Goal: Task Accomplishment & Management: Manage account settings

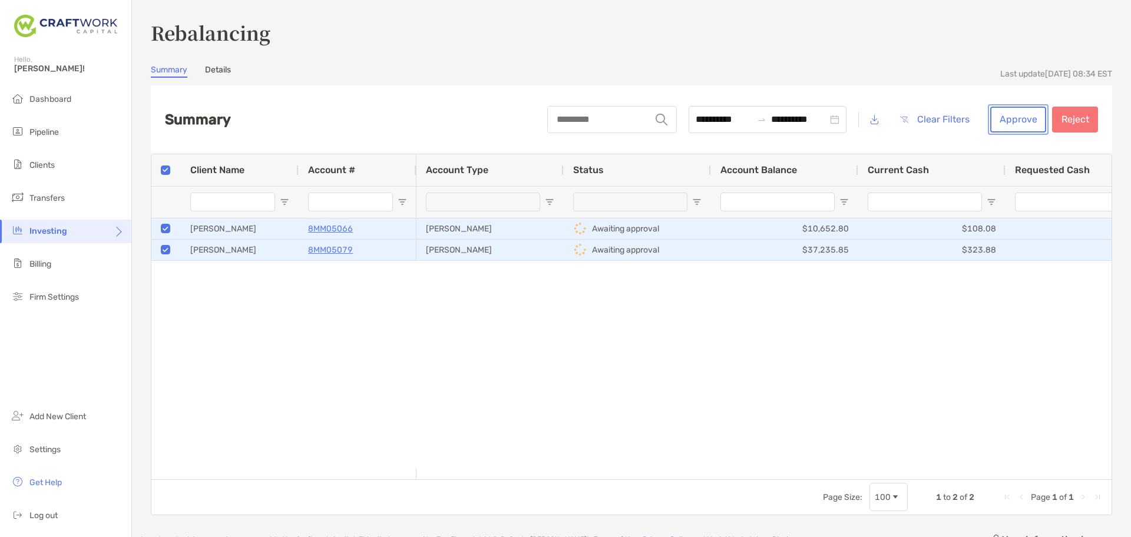
click at [1005, 122] on button "Approve" at bounding box center [1019, 120] width 56 height 26
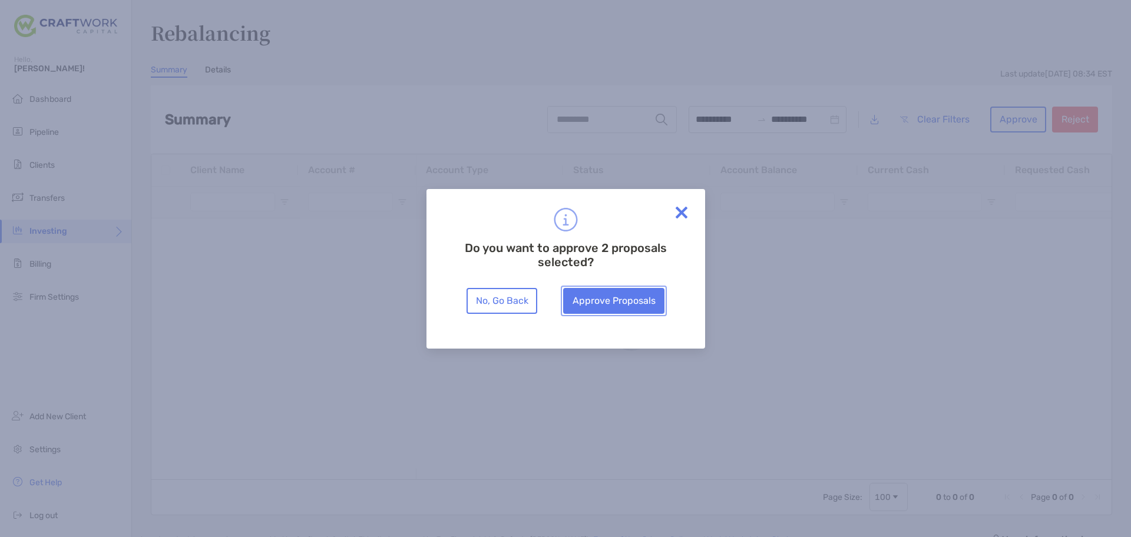
click at [600, 310] on button "Approve Proposals" at bounding box center [613, 301] width 101 height 26
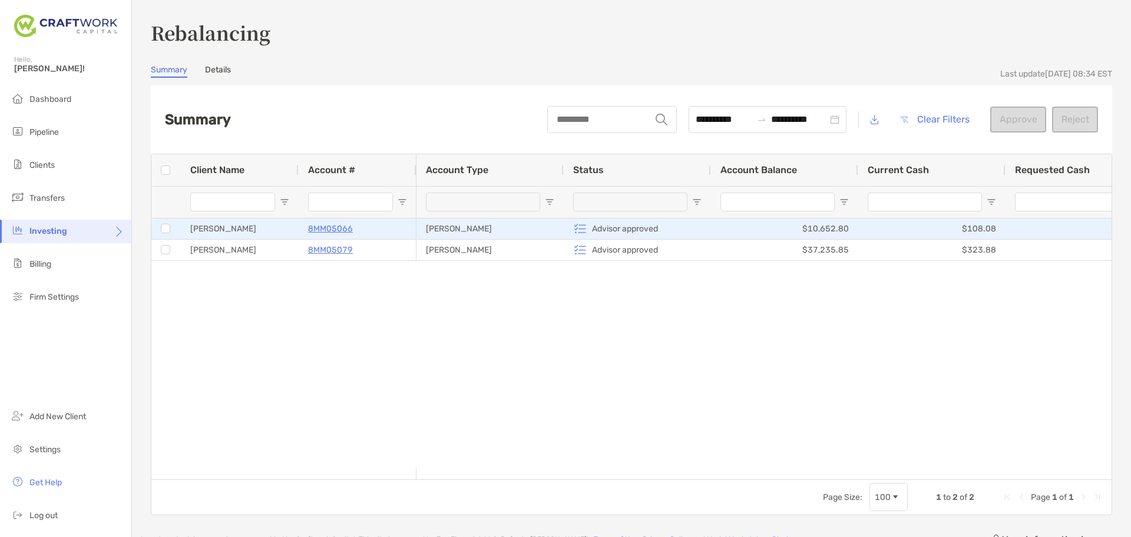
click at [341, 226] on p "8MM05066" at bounding box center [330, 229] width 45 height 15
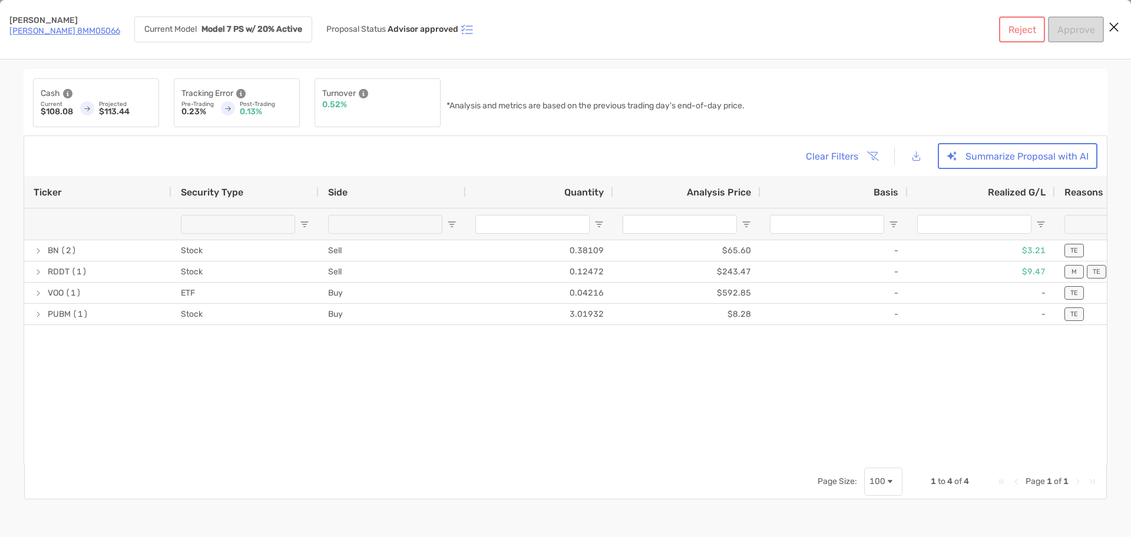
click at [44, 29] on link "[PERSON_NAME] 8MM05066" at bounding box center [64, 31] width 111 height 10
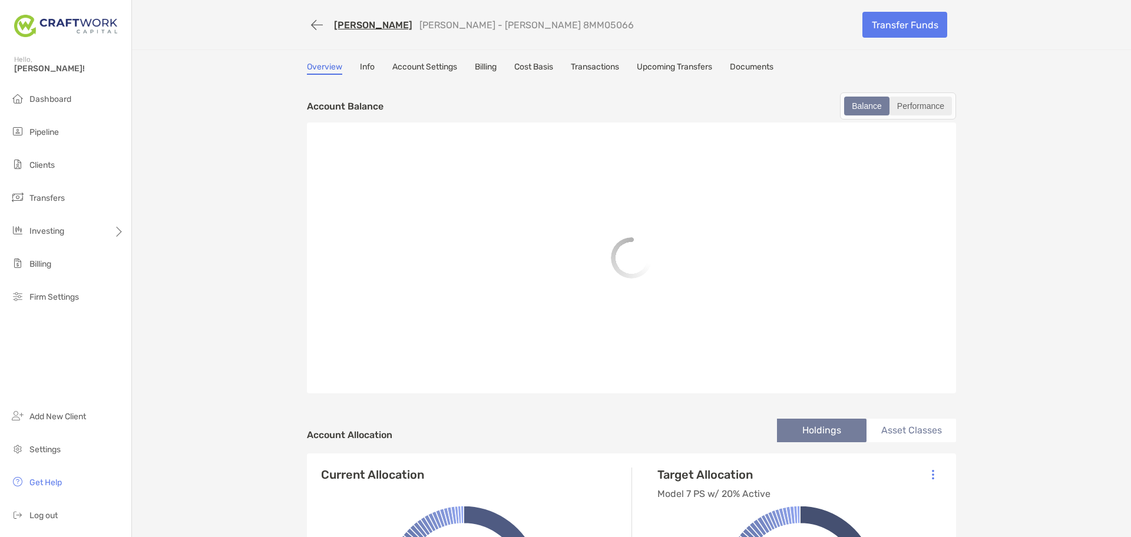
click at [916, 107] on div "Performance" at bounding box center [921, 106] width 60 height 16
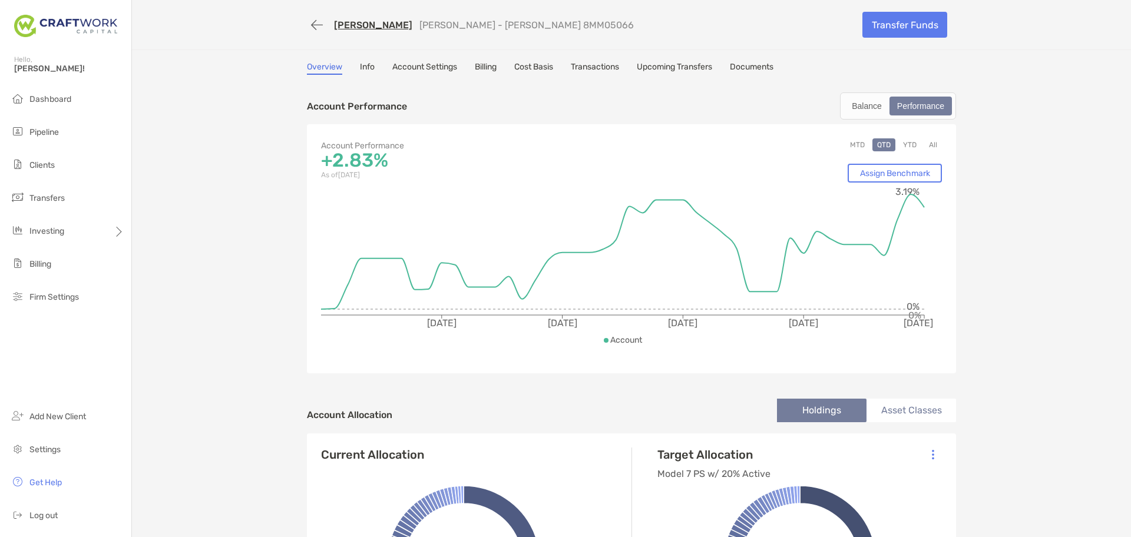
click at [907, 105] on div "Performance" at bounding box center [921, 106] width 60 height 16
click at [903, 140] on button "YTD" at bounding box center [910, 144] width 23 height 13
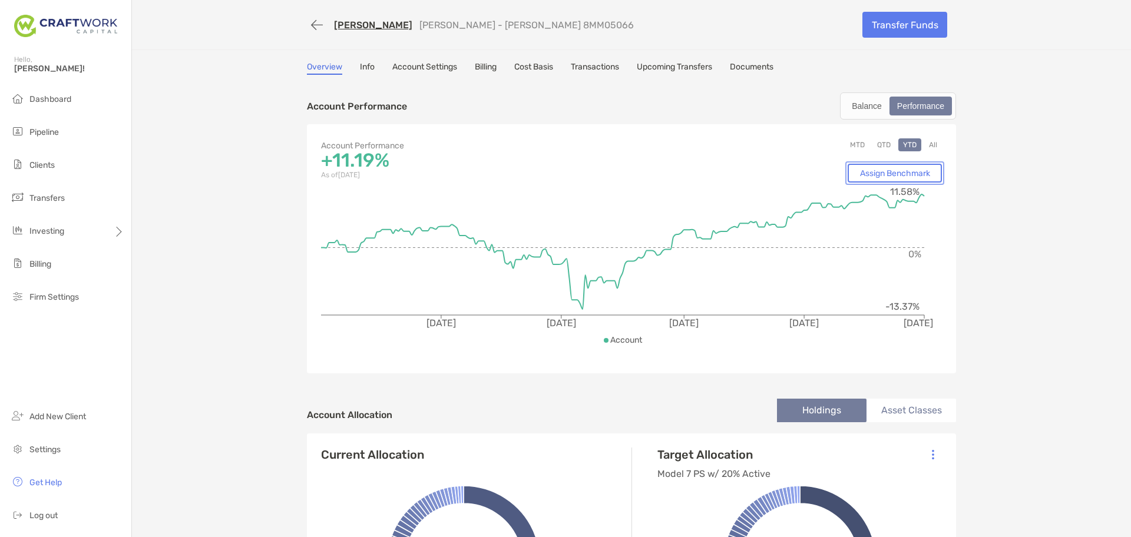
click at [933, 169] on link "Assign Benchmark" at bounding box center [895, 173] width 94 height 19
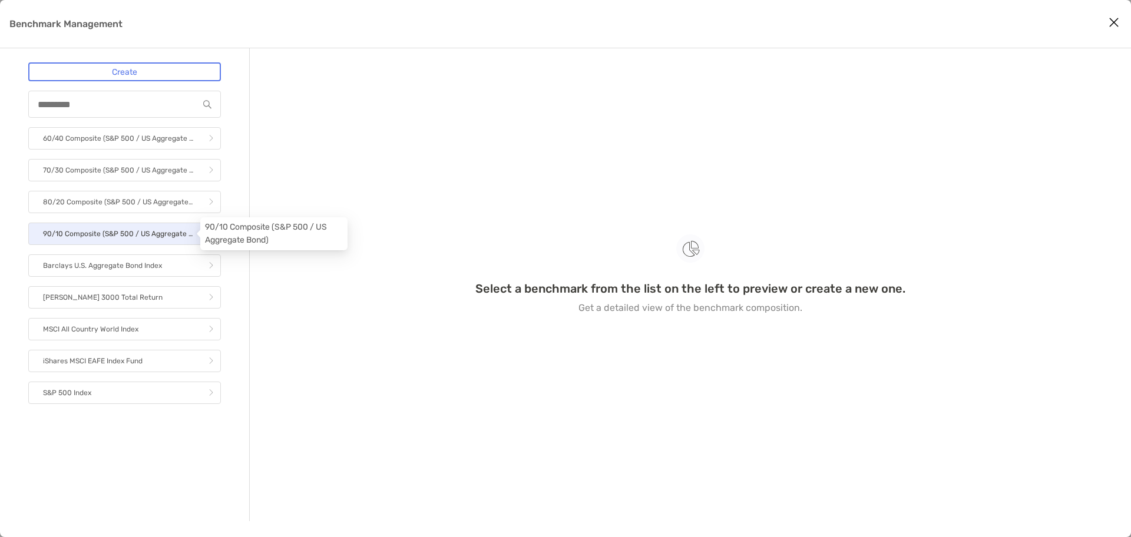
click at [114, 229] on p "90/10 Composite (S&P 500 / US Aggregate Bond)" at bounding box center [118, 234] width 150 height 15
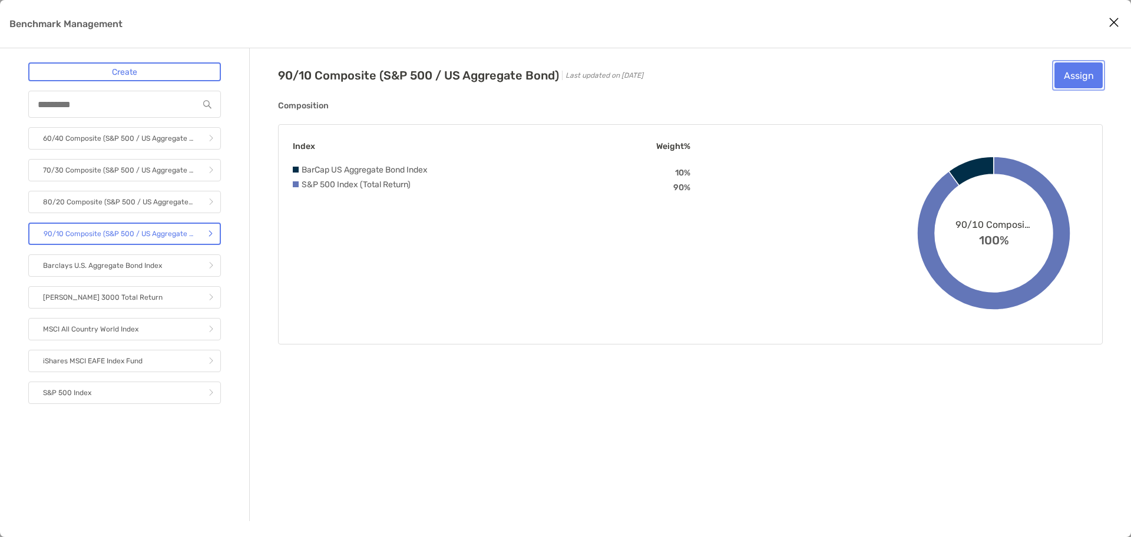
click at [1078, 71] on button "Assign" at bounding box center [1079, 75] width 48 height 26
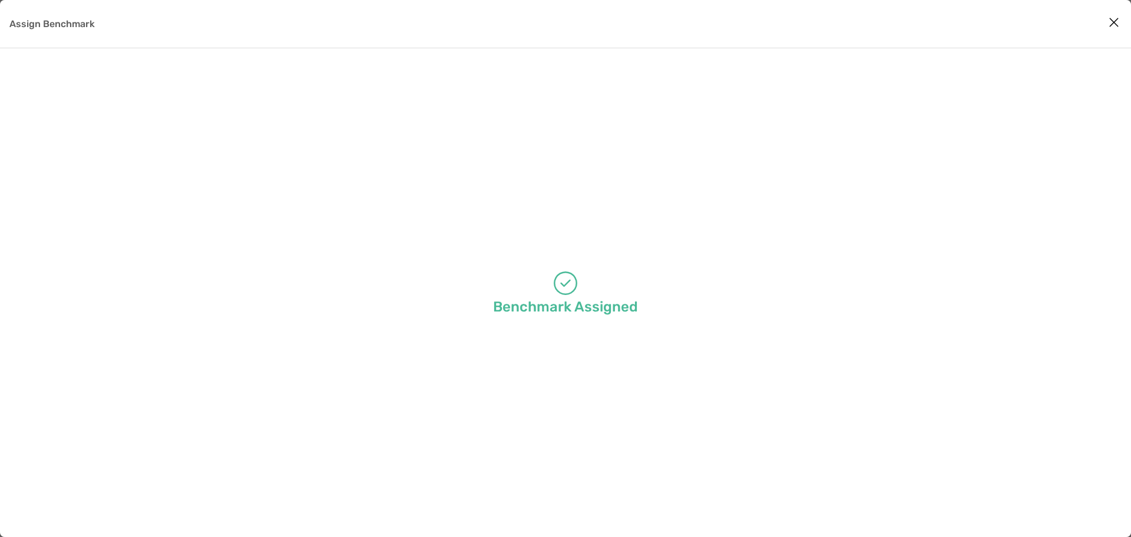
click at [1110, 24] on icon "Close modal" at bounding box center [1114, 22] width 11 height 14
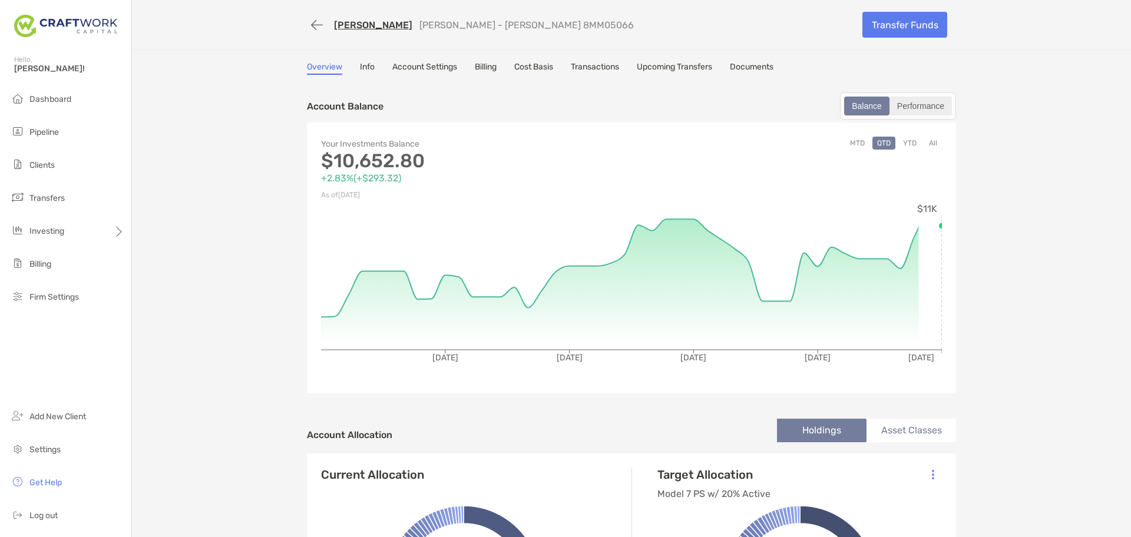
click at [918, 105] on div "Performance" at bounding box center [921, 106] width 60 height 16
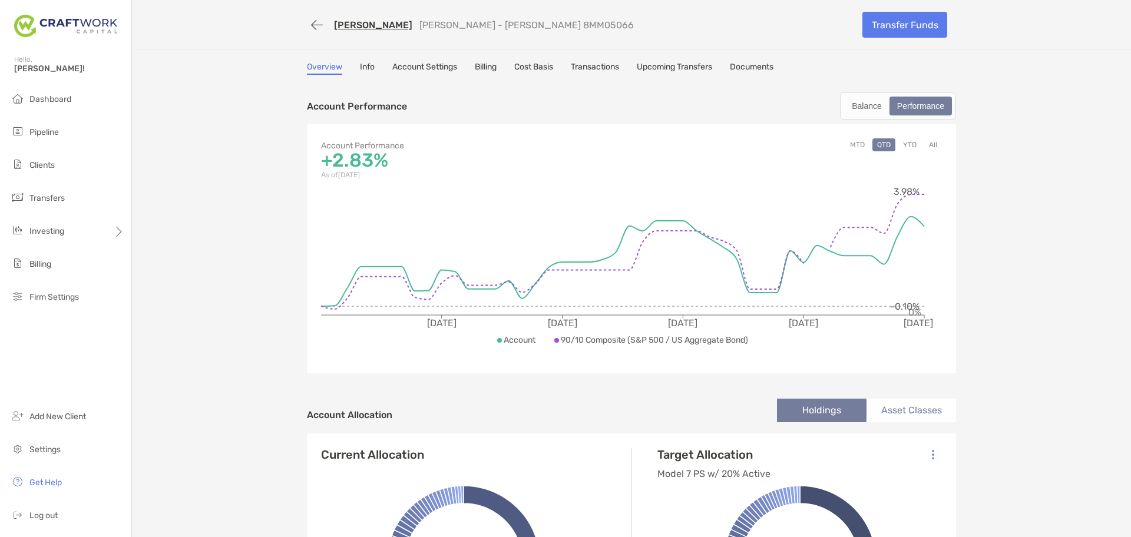
click at [906, 150] on button "YTD" at bounding box center [910, 144] width 23 height 13
